Goal: Information Seeking & Learning: Learn about a topic

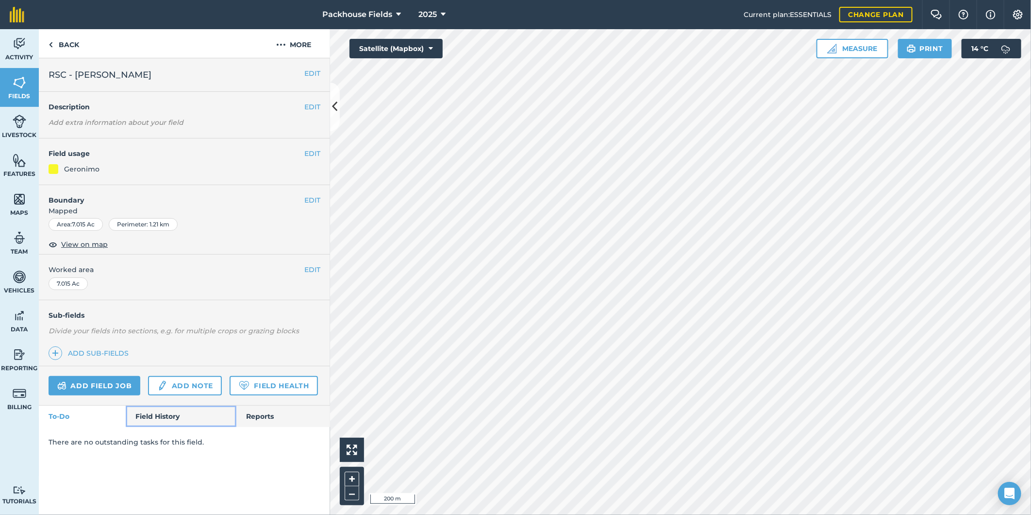
click at [153, 411] on link "Field History" at bounding box center [181, 415] width 110 height 21
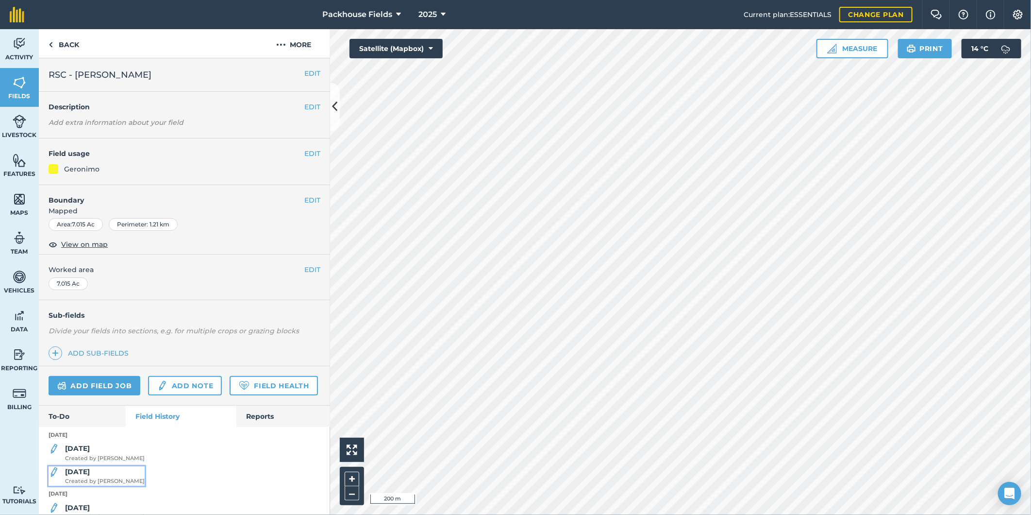
click at [73, 476] on strong "[DATE]" at bounding box center [77, 471] width 25 height 9
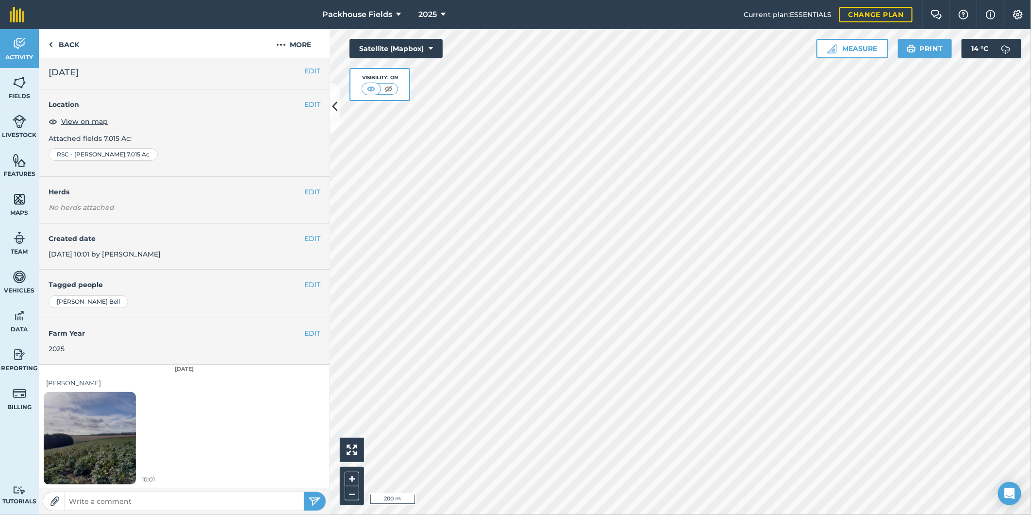
scroll to position [3, 0]
click at [108, 435] on img at bounding box center [90, 437] width 92 height 123
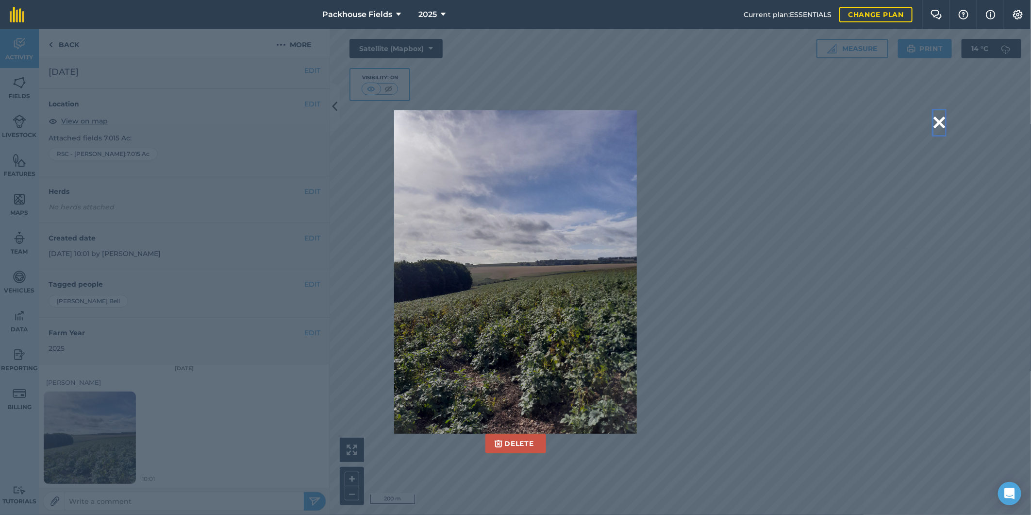
click at [937, 122] on button at bounding box center [940, 122] width 12 height 25
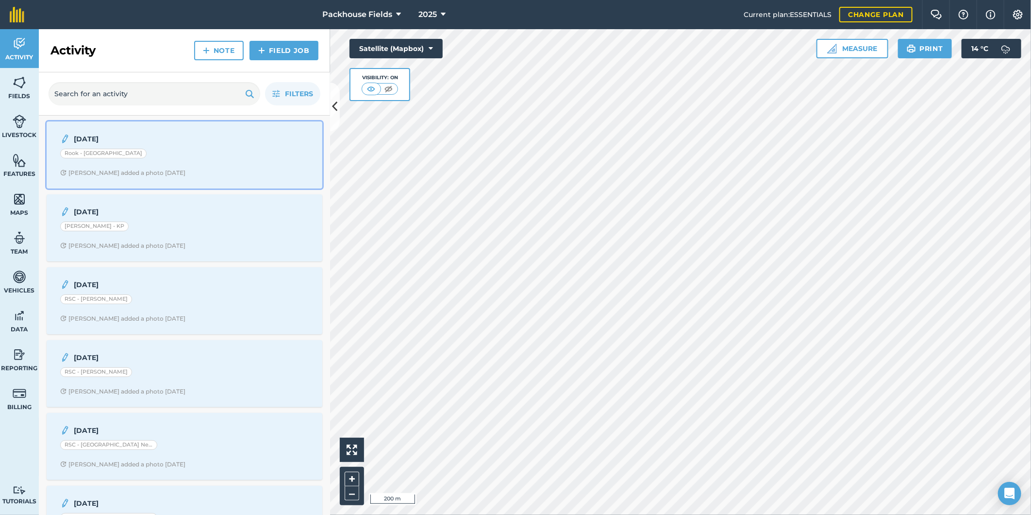
click at [164, 152] on div "Rook - [GEOGRAPHIC_DATA]" at bounding box center [184, 155] width 249 height 13
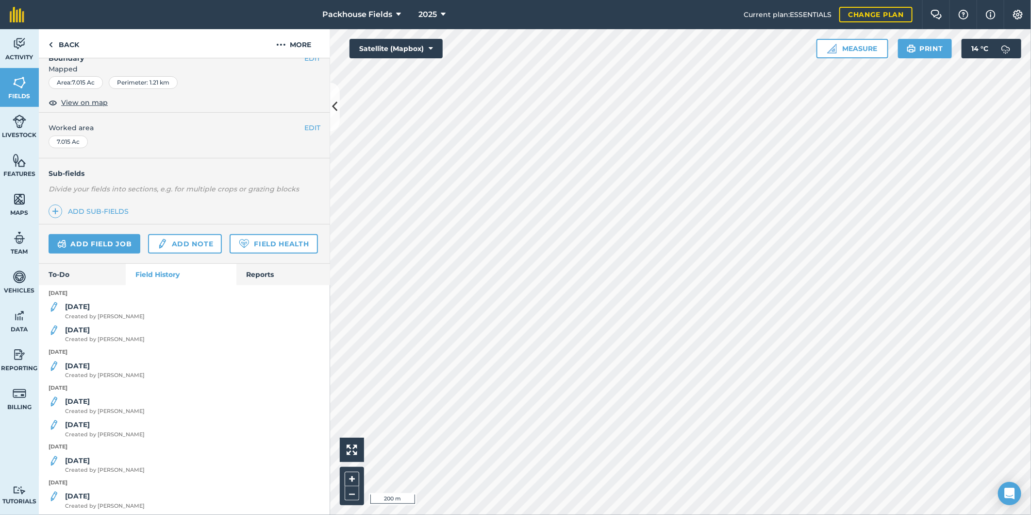
scroll to position [144, 0]
click at [100, 319] on div "[DATE] Created by [PERSON_NAME]" at bounding box center [105, 308] width 80 height 19
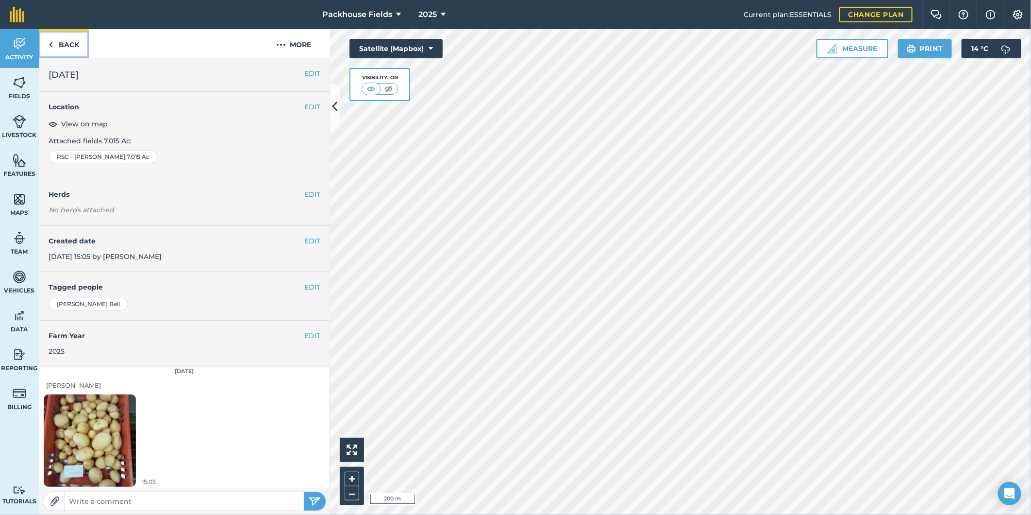
click at [66, 44] on link "Back" at bounding box center [64, 43] width 50 height 29
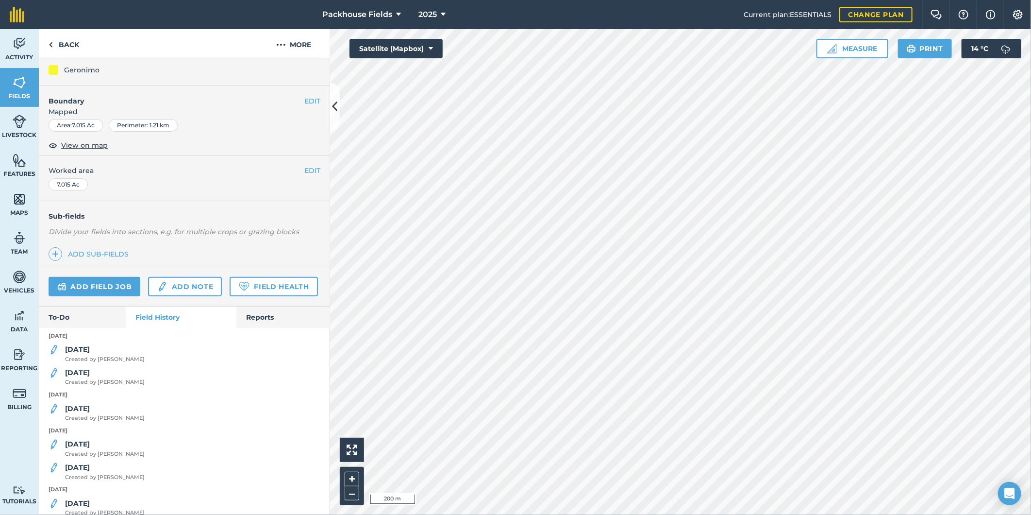
scroll to position [108, 0]
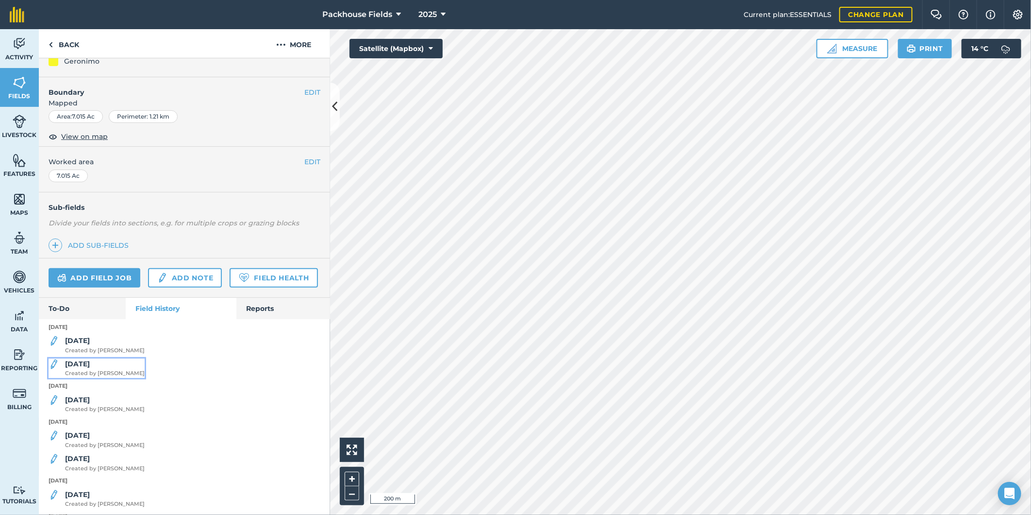
click at [103, 378] on span "Created by [PERSON_NAME]" at bounding box center [105, 373] width 80 height 9
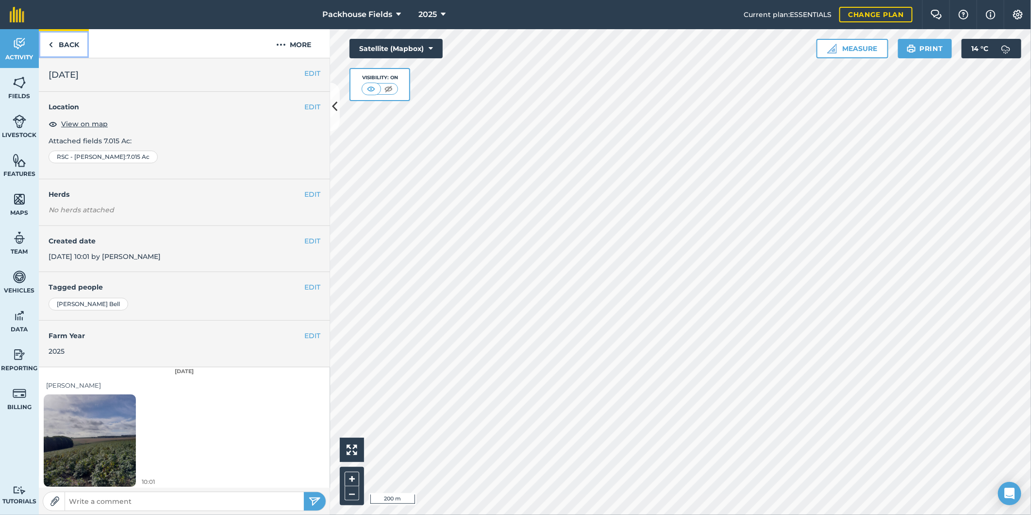
click at [66, 40] on link "Back" at bounding box center [64, 43] width 50 height 29
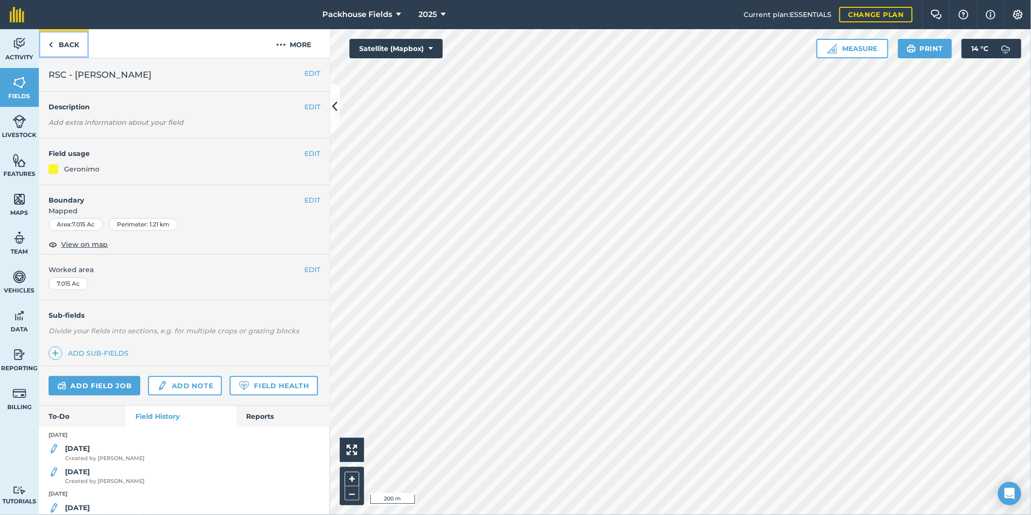
click at [61, 41] on link "Back" at bounding box center [64, 43] width 50 height 29
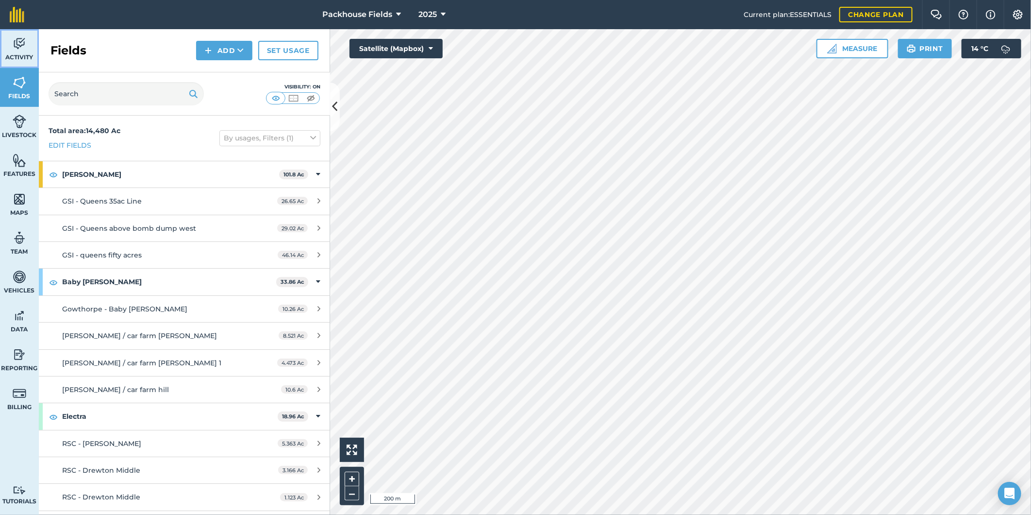
click at [20, 52] on link "Activity" at bounding box center [19, 48] width 39 height 39
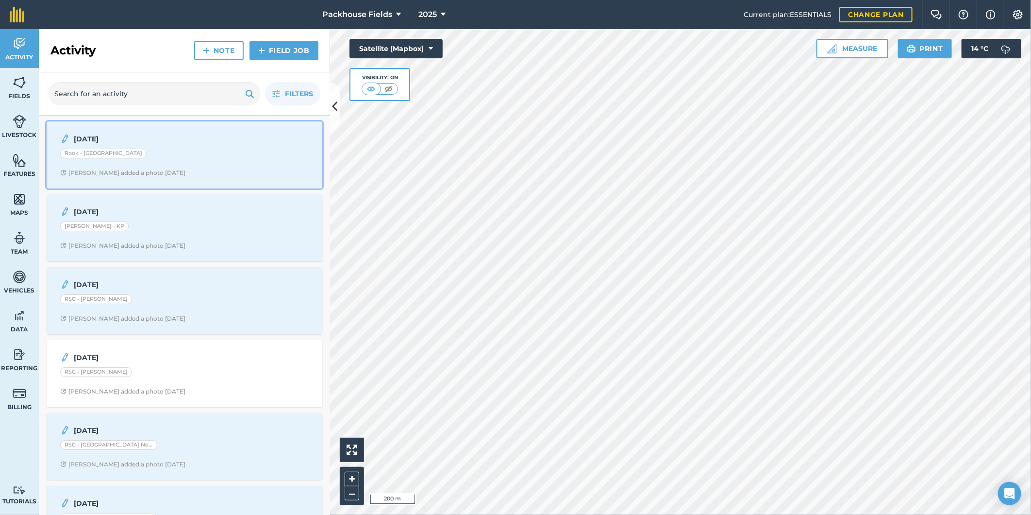
click at [182, 160] on div "Rook - [GEOGRAPHIC_DATA]" at bounding box center [184, 155] width 249 height 13
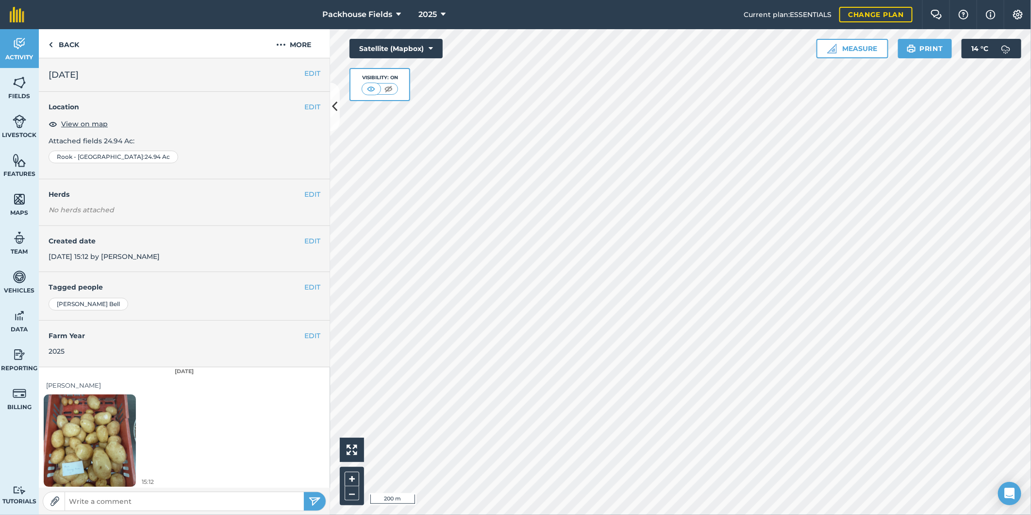
scroll to position [3, 0]
click at [117, 428] on img at bounding box center [90, 437] width 92 height 123
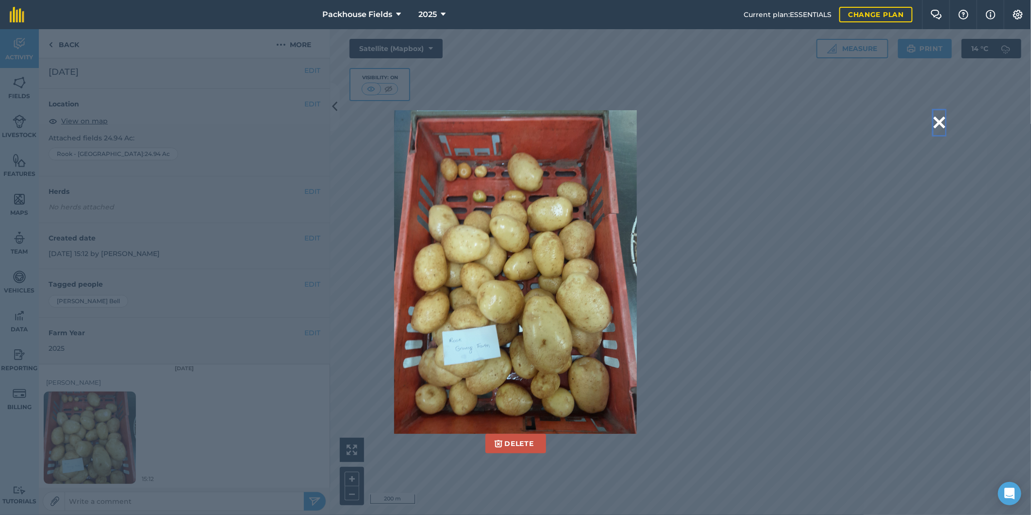
click at [938, 119] on button at bounding box center [940, 122] width 12 height 25
